Goal: Transaction & Acquisition: Purchase product/service

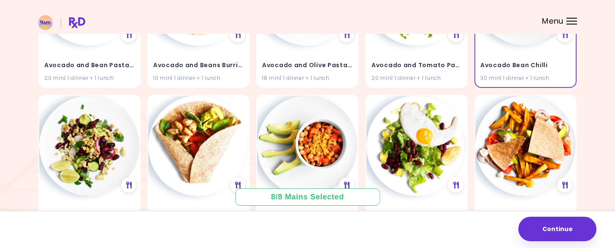
scroll to position [337, 0]
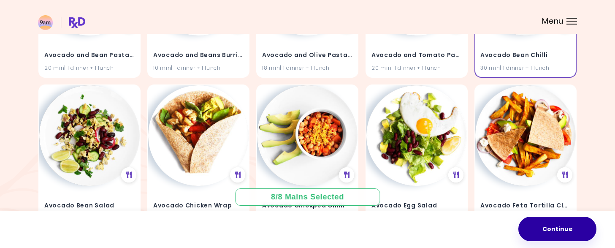
click at [561, 236] on button "Continue" at bounding box center [557, 228] width 78 height 24
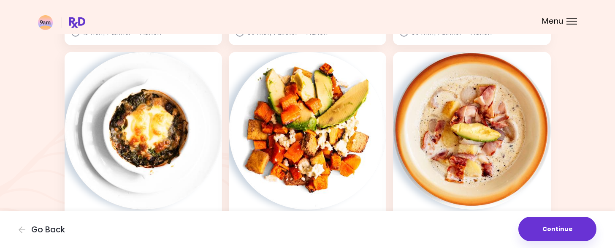
scroll to position [253, 0]
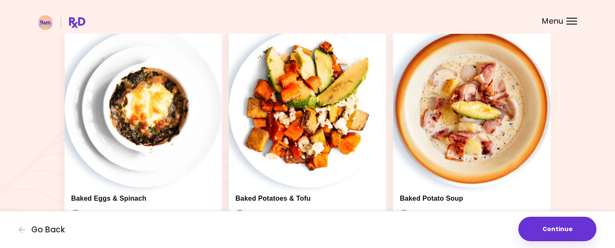
click at [567, 227] on button "Continue" at bounding box center [557, 228] width 78 height 24
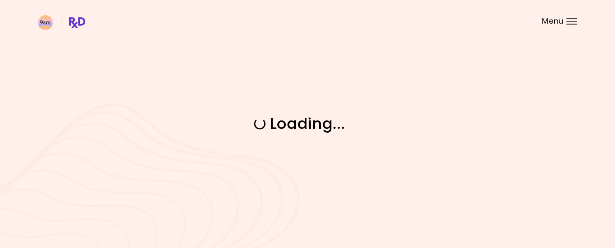
scroll to position [0, 0]
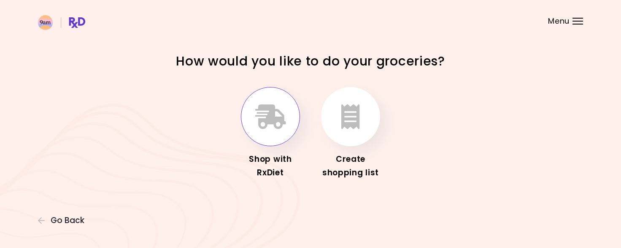
click at [267, 123] on icon "button" at bounding box center [270, 116] width 31 height 24
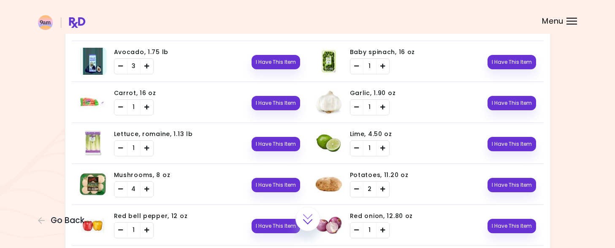
scroll to position [253, 0]
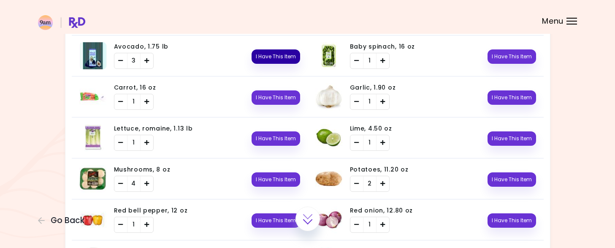
click at [262, 55] on button "I Have This Item" at bounding box center [275, 56] width 49 height 14
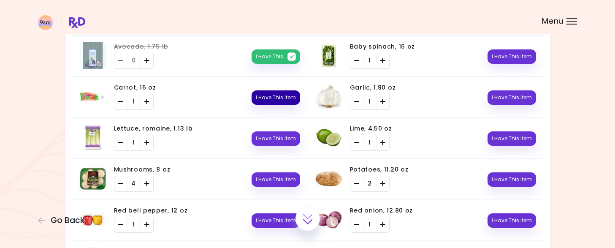
click at [270, 100] on button "I Have This Item" at bounding box center [275, 97] width 49 height 14
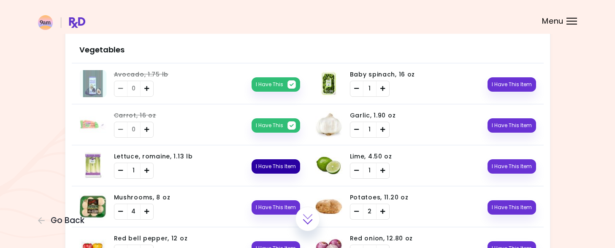
click at [273, 143] on ul "Avocado, 1.75 lb 0 I Have This You need: 4.50 lb / In pantry: 0 oz Baby spinach…" at bounding box center [308, 208] width 472 height 290
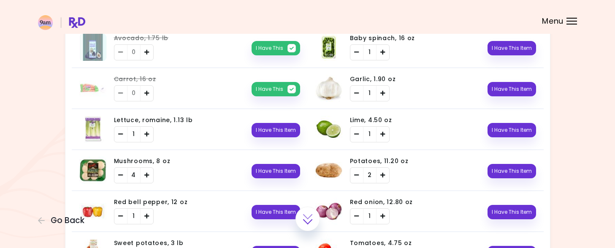
scroll to position [295, 0]
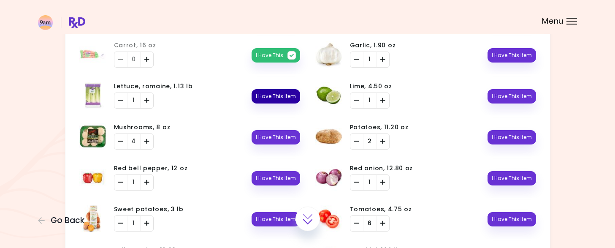
click at [273, 97] on button "I Have This Item" at bounding box center [275, 96] width 49 height 14
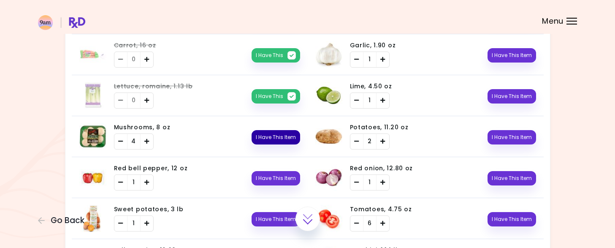
click at [267, 136] on button "I Have This Item" at bounding box center [275, 137] width 49 height 14
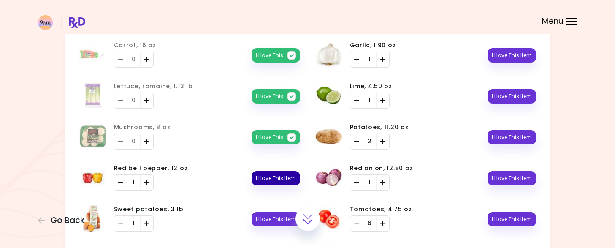
click at [273, 177] on button "I Have This Item" at bounding box center [275, 178] width 49 height 14
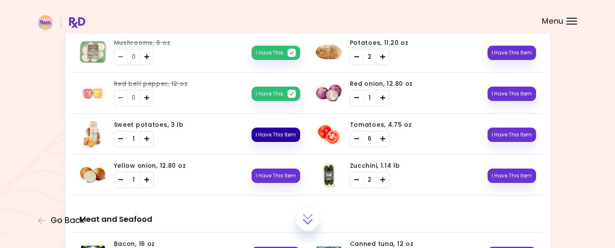
click at [272, 133] on button "I Have This Item" at bounding box center [275, 134] width 49 height 14
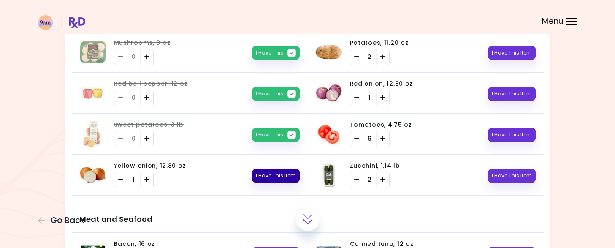
click at [270, 173] on button "I Have This Item" at bounding box center [275, 175] width 49 height 14
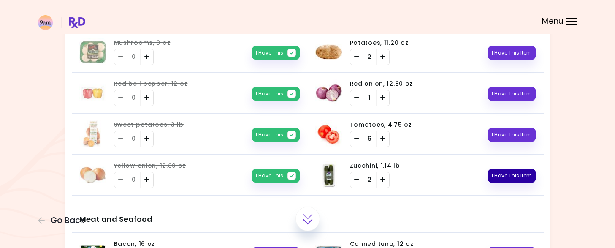
click at [502, 175] on button "I Have This Item" at bounding box center [511, 175] width 49 height 14
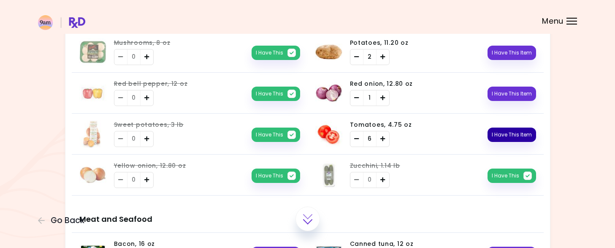
click at [506, 131] on button "I Have This Item" at bounding box center [511, 134] width 49 height 14
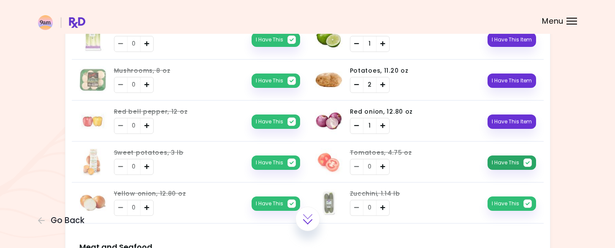
scroll to position [337, 0]
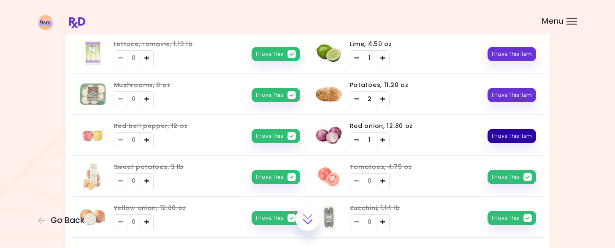
click at [503, 136] on button "I Have This Item" at bounding box center [511, 136] width 49 height 14
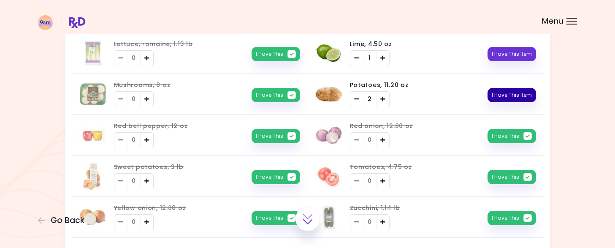
click at [506, 89] on button "I Have This Item" at bounding box center [511, 95] width 49 height 14
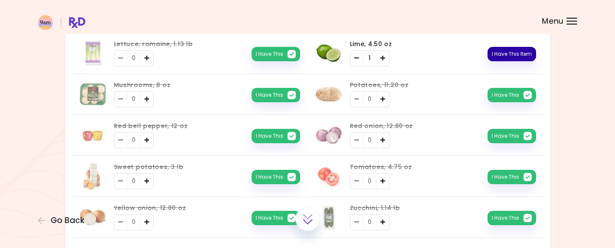
click at [507, 53] on button "I Have This Item" at bounding box center [511, 54] width 49 height 14
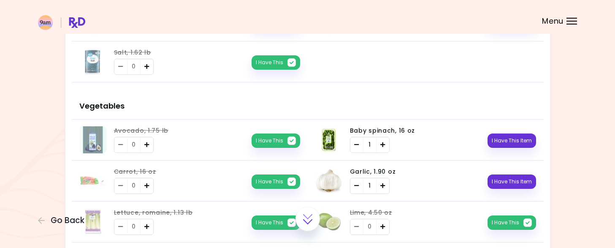
scroll to position [169, 0]
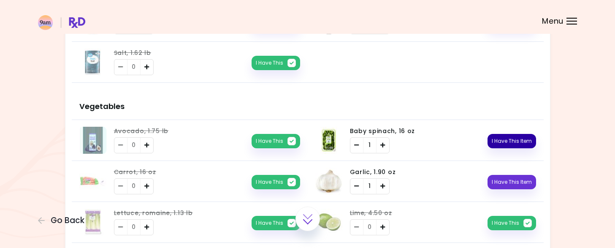
click at [512, 141] on button "I Have This Item" at bounding box center [511, 141] width 49 height 14
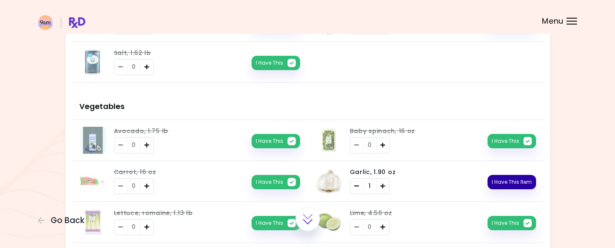
click at [512, 185] on button "I Have This Item" at bounding box center [511, 182] width 49 height 14
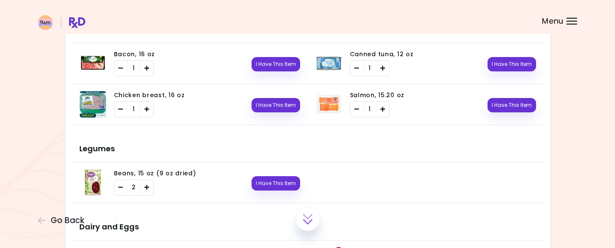
scroll to position [591, 0]
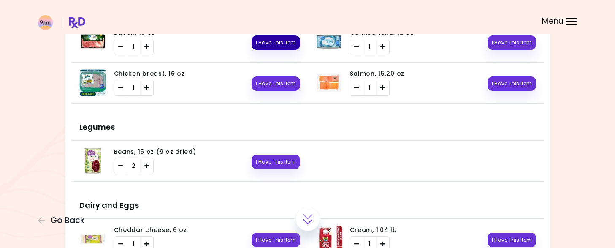
click at [271, 38] on button "I Have This Item" at bounding box center [275, 42] width 49 height 14
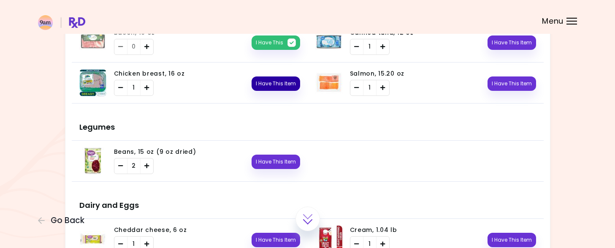
click at [263, 83] on button "I Have This Item" at bounding box center [275, 83] width 49 height 14
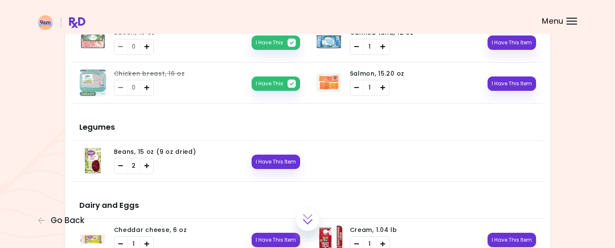
scroll to position [548, 0]
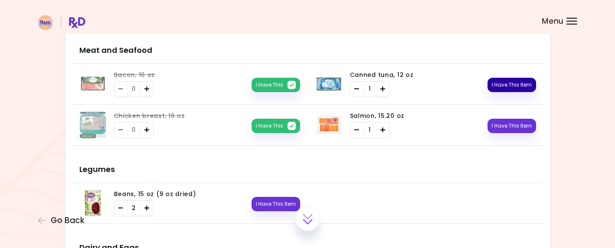
click at [516, 86] on button "I Have This Item" at bounding box center [511, 85] width 49 height 14
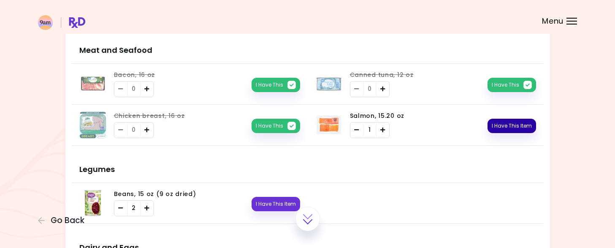
click at [515, 126] on button "I Have This Item" at bounding box center [511, 126] width 49 height 14
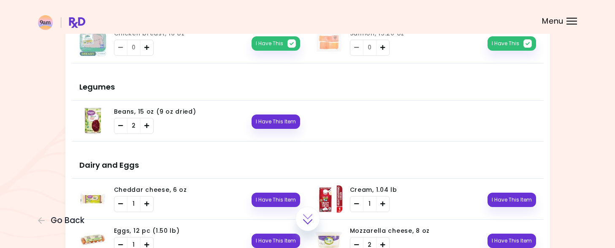
scroll to position [633, 0]
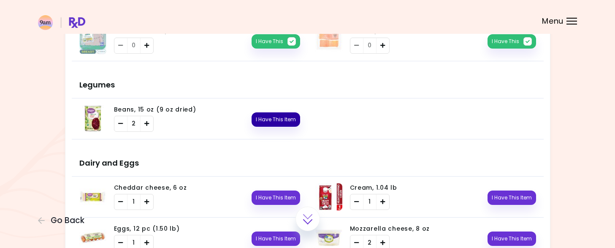
click at [277, 119] on button "I Have This Item" at bounding box center [275, 119] width 49 height 14
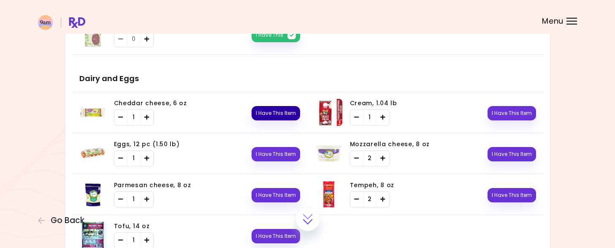
click at [276, 111] on button "I Have This Item" at bounding box center [275, 113] width 49 height 14
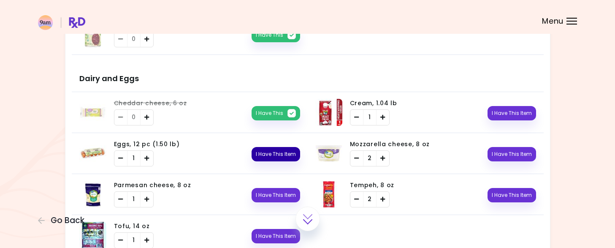
click at [278, 148] on button "I Have This Item" at bounding box center [275, 154] width 49 height 14
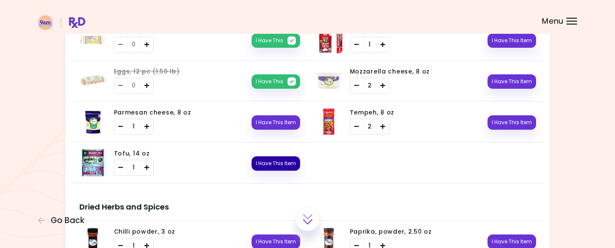
scroll to position [802, 0]
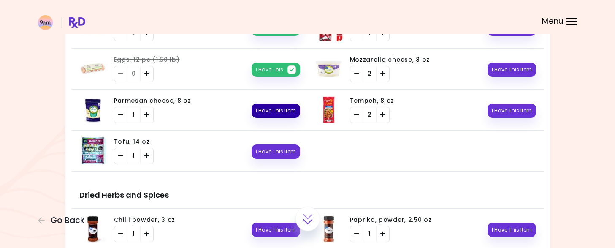
click at [277, 111] on button "I Have This Item" at bounding box center [275, 110] width 49 height 14
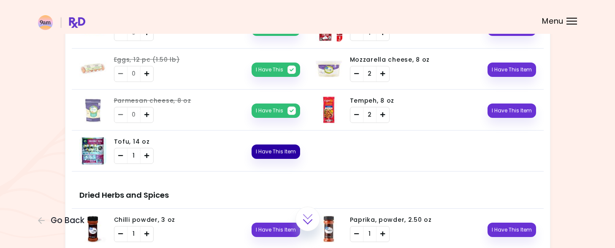
click at [278, 151] on button "I Have This Item" at bounding box center [275, 151] width 49 height 14
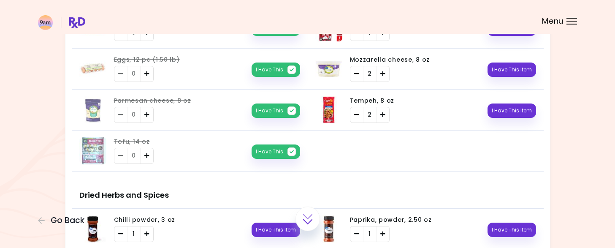
scroll to position [759, 0]
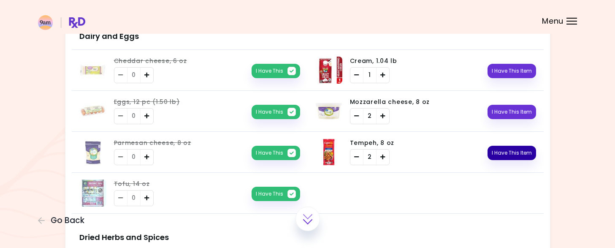
click at [514, 150] on button "I Have This Item" at bounding box center [511, 153] width 49 height 14
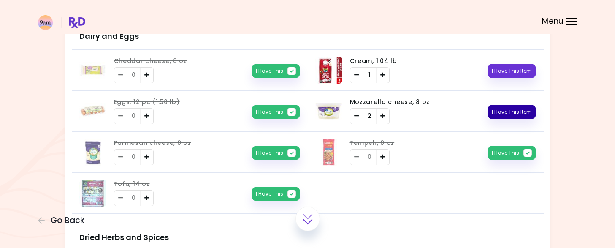
click at [511, 106] on button "I Have This Item" at bounding box center [511, 112] width 49 height 14
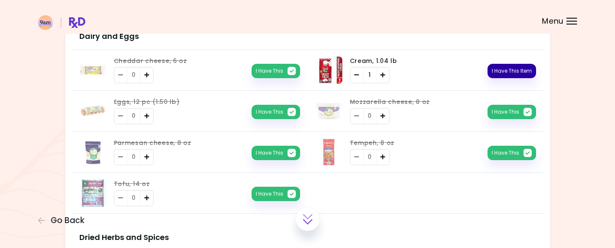
click at [506, 69] on button "I Have This Item" at bounding box center [511, 71] width 49 height 14
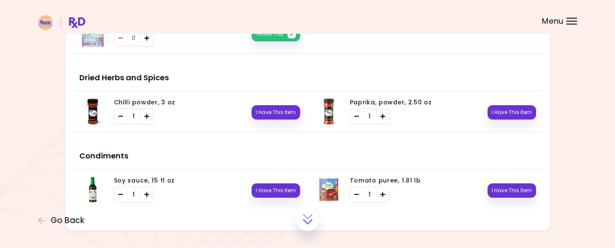
scroll to position [970, 0]
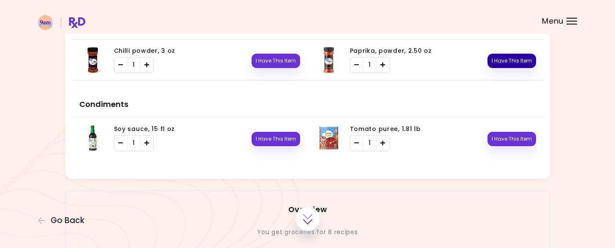
click at [506, 60] on button "I Have This Item" at bounding box center [511, 61] width 49 height 14
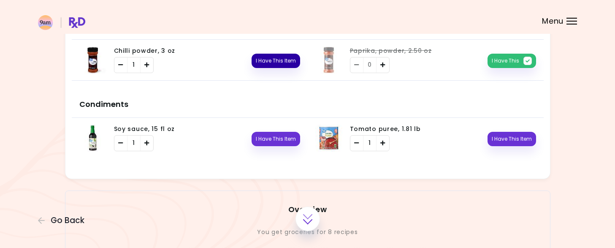
click at [277, 55] on button "I Have This Item" at bounding box center [275, 61] width 49 height 14
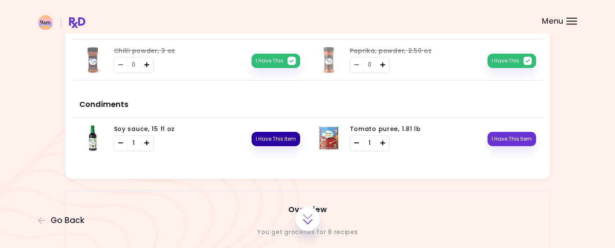
click at [275, 136] on button "I Have This Item" at bounding box center [275, 139] width 49 height 14
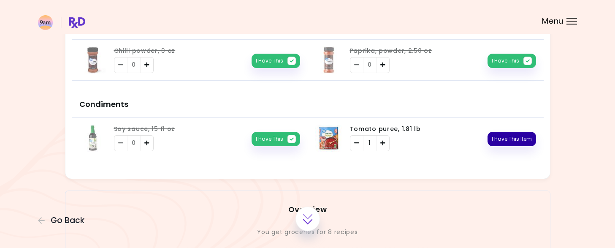
click at [519, 136] on button "I Have This Item" at bounding box center [511, 139] width 49 height 14
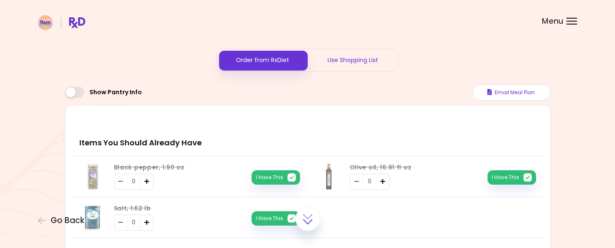
scroll to position [0, 0]
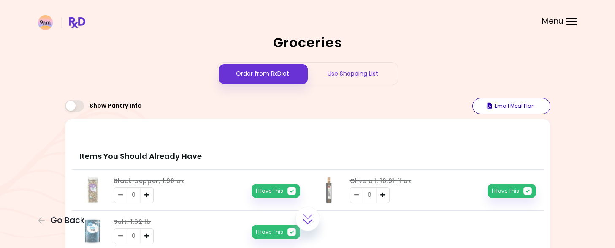
click at [513, 103] on button "Email Meal Plan" at bounding box center [511, 106] width 78 height 16
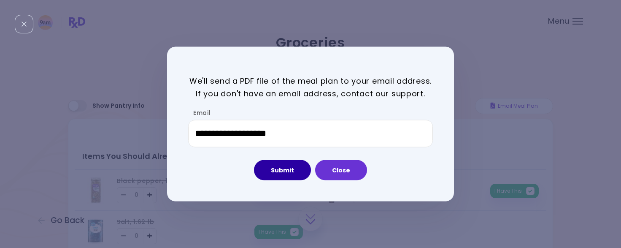
click at [279, 168] on button "Submit" at bounding box center [282, 170] width 57 height 20
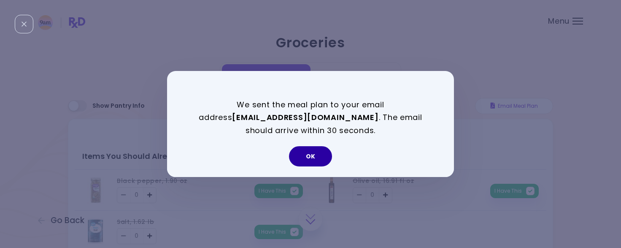
click at [310, 158] on button "OK" at bounding box center [310, 156] width 43 height 20
